Goal: Check status: Check status

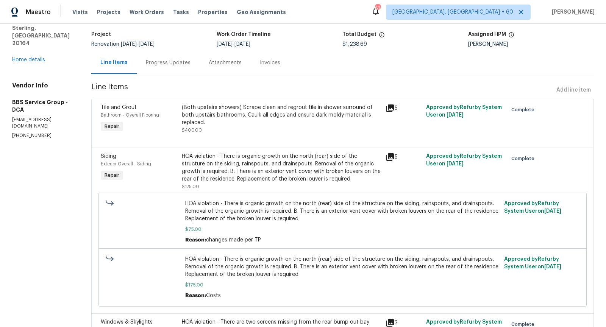
scroll to position [76, 0]
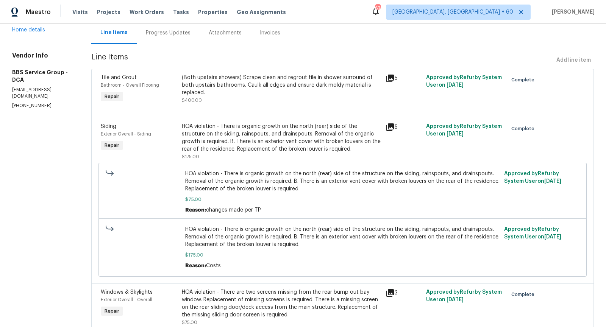
click at [393, 129] on icon at bounding box center [389, 127] width 9 height 9
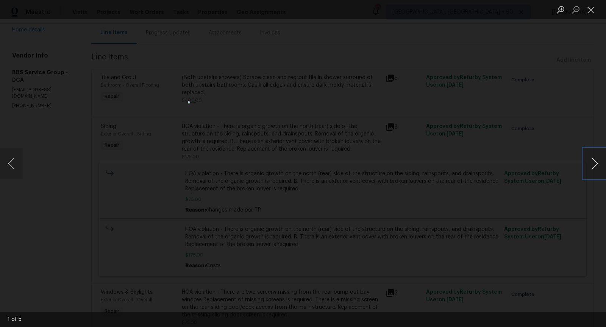
click at [597, 163] on button "Next image" at bounding box center [594, 163] width 23 height 30
click at [594, 168] on button "Next image" at bounding box center [594, 163] width 23 height 30
click at [588, 167] on button "Next image" at bounding box center [594, 163] width 23 height 30
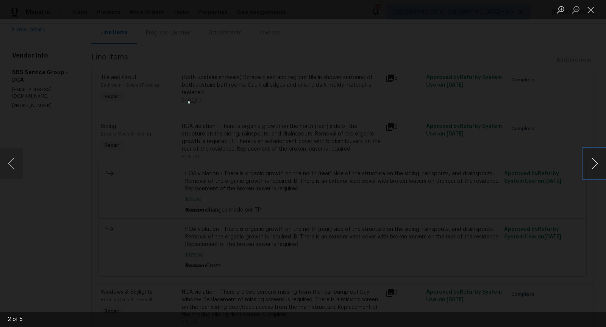
click at [588, 167] on button "Next image" at bounding box center [594, 163] width 23 height 30
click at [12, 167] on button "Previous image" at bounding box center [11, 163] width 23 height 30
click at [589, 14] on button "Close lightbox" at bounding box center [590, 9] width 15 height 13
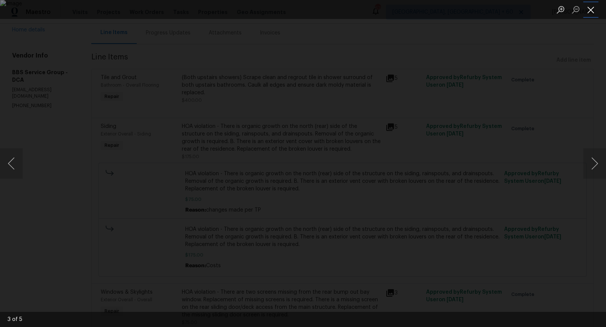
click at [589, 14] on button "Close lightbox" at bounding box center [590, 9] width 15 height 13
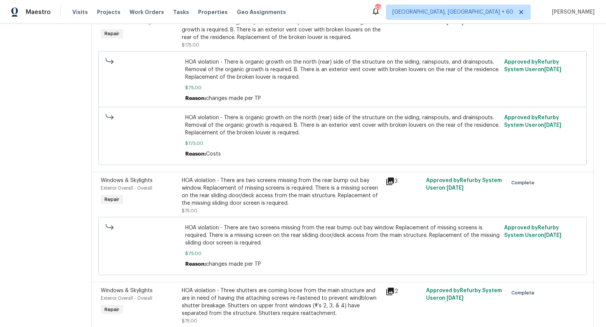
scroll to position [197, 0]
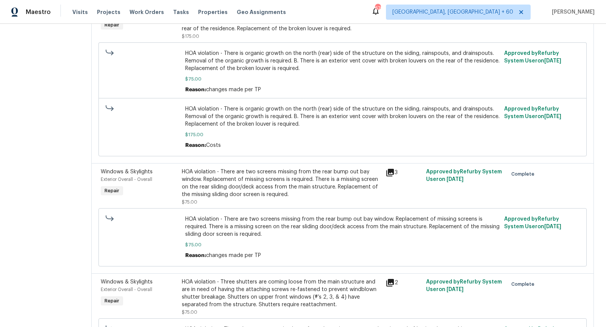
click at [391, 171] on icon at bounding box center [390, 173] width 8 height 8
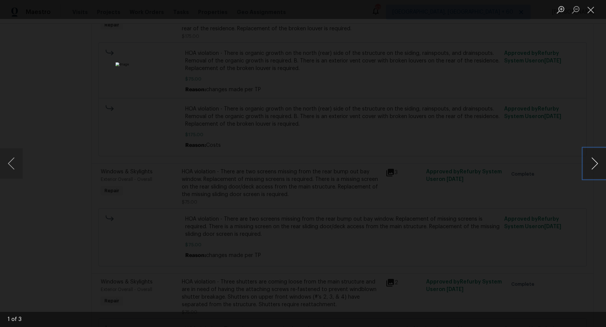
click at [591, 165] on button "Next image" at bounding box center [594, 163] width 23 height 30
click at [589, 11] on button "Close lightbox" at bounding box center [590, 9] width 15 height 13
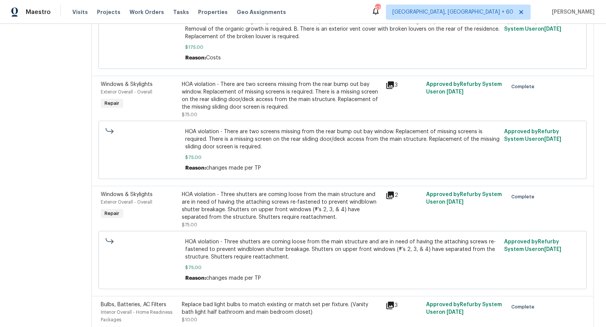
scroll to position [308, 0]
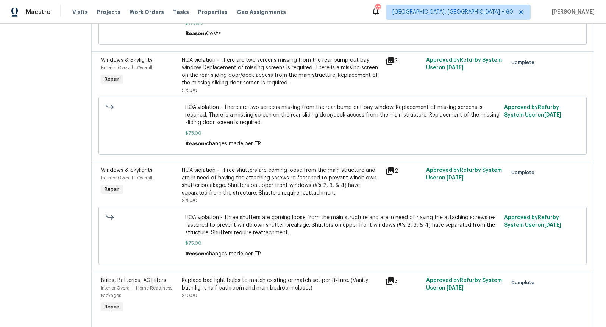
click at [392, 169] on icon at bounding box center [390, 171] width 8 height 8
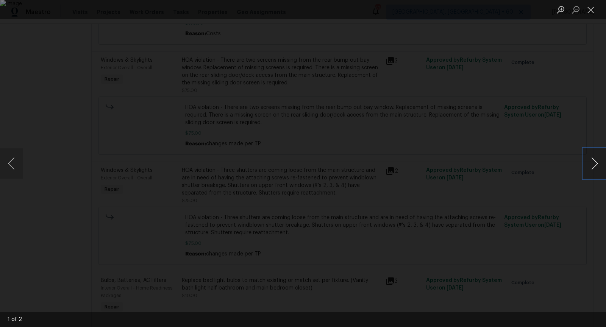
click at [590, 164] on button "Next image" at bounding box center [594, 163] width 23 height 30
click at [5, 168] on button "Previous image" at bounding box center [11, 163] width 23 height 30
click at [591, 11] on button "Close lightbox" at bounding box center [590, 9] width 15 height 13
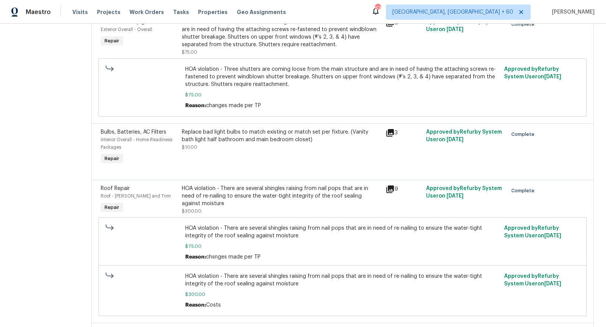
scroll to position [461, 0]
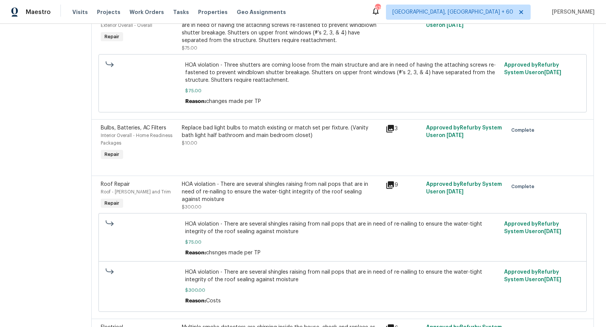
click at [392, 185] on icon at bounding box center [389, 185] width 9 height 9
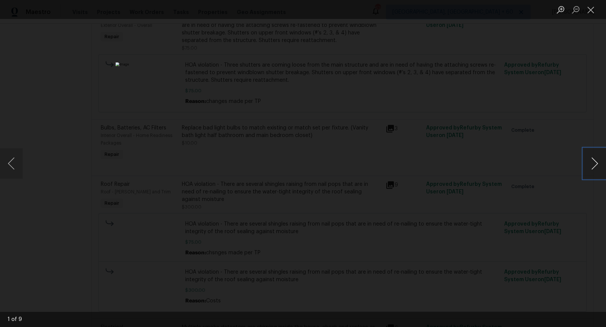
click at [591, 167] on button "Next image" at bounding box center [594, 163] width 23 height 30
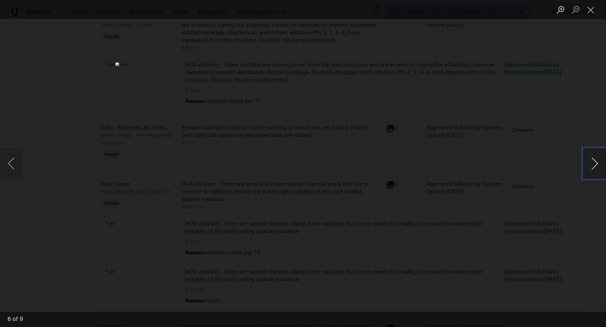
click at [591, 167] on button "Next image" at bounding box center [594, 163] width 23 height 30
click at [584, 167] on button "Next image" at bounding box center [594, 163] width 23 height 30
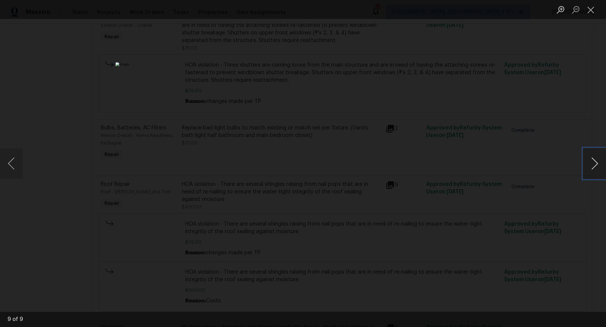
click at [584, 167] on button "Next image" at bounding box center [594, 163] width 23 height 30
click at [591, 167] on button "Next image" at bounding box center [594, 163] width 23 height 30
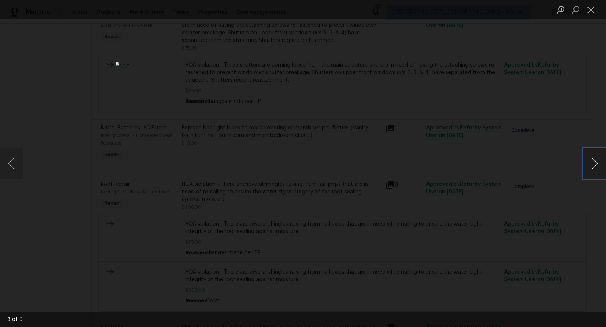
click at [591, 167] on button "Next image" at bounding box center [594, 163] width 23 height 30
click at [589, 159] on button "Next image" at bounding box center [594, 163] width 23 height 30
click at [586, 165] on button "Next image" at bounding box center [594, 163] width 23 height 30
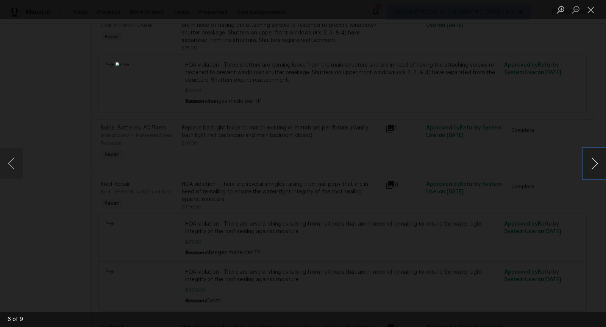
click at [586, 165] on button "Next image" at bounding box center [594, 163] width 23 height 30
click at [590, 6] on button "Close lightbox" at bounding box center [590, 9] width 15 height 13
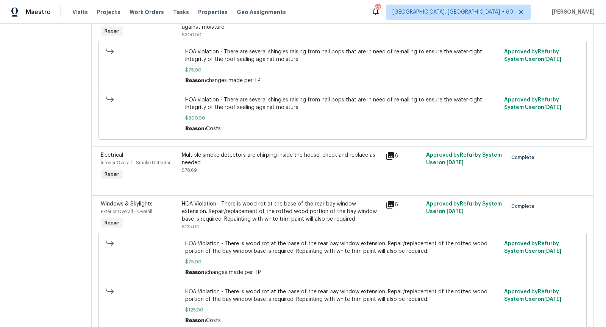
scroll to position [640, 0]
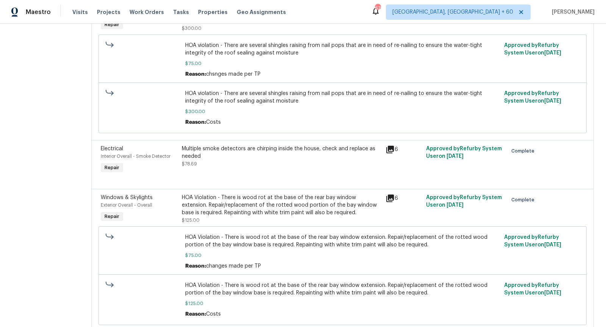
click at [392, 198] on icon at bounding box center [389, 198] width 9 height 9
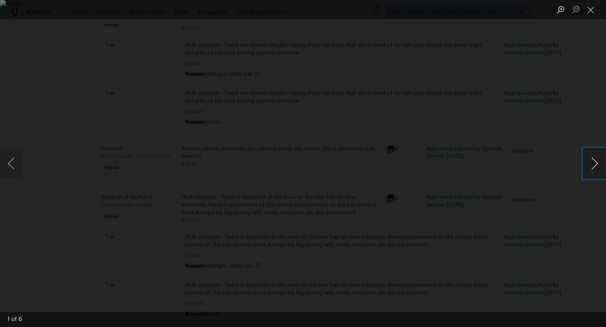
click at [594, 168] on button "Next image" at bounding box center [594, 163] width 23 height 30
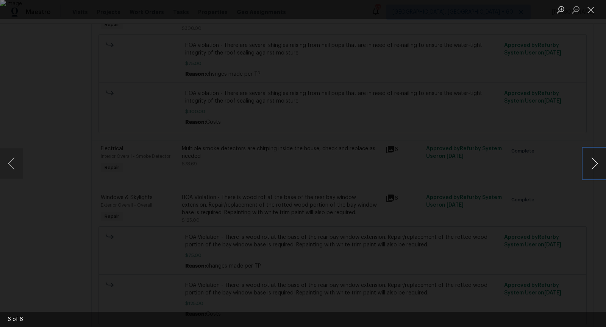
click at [594, 168] on button "Next image" at bounding box center [594, 163] width 23 height 30
click at [596, 170] on button "Next image" at bounding box center [594, 163] width 23 height 30
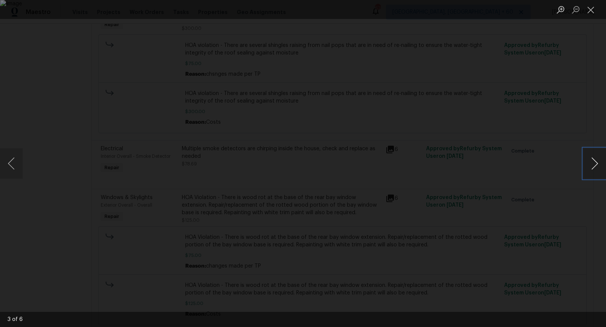
click at [596, 170] on button "Next image" at bounding box center [594, 163] width 23 height 30
click at [594, 162] on button "Next image" at bounding box center [594, 163] width 23 height 30
click at [596, 154] on button "Next image" at bounding box center [594, 163] width 23 height 30
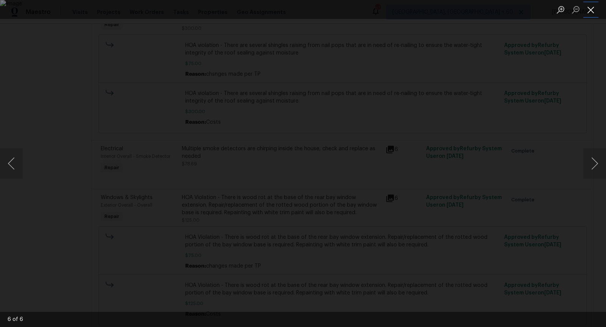
click at [590, 8] on button "Close lightbox" at bounding box center [590, 9] width 15 height 13
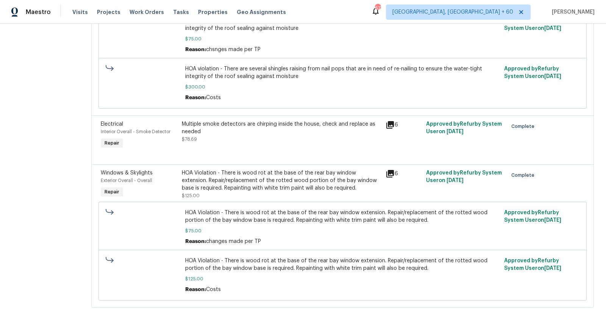
scroll to position [665, 0]
